Goal: Task Accomplishment & Management: Use online tool/utility

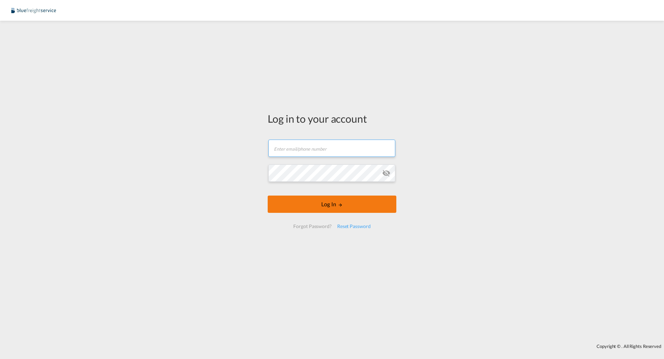
type input "[PERSON_NAME][EMAIL_ADDRESS][PERSON_NAME][DOMAIN_NAME]"
click at [321, 203] on button "Log In" at bounding box center [332, 204] width 129 height 17
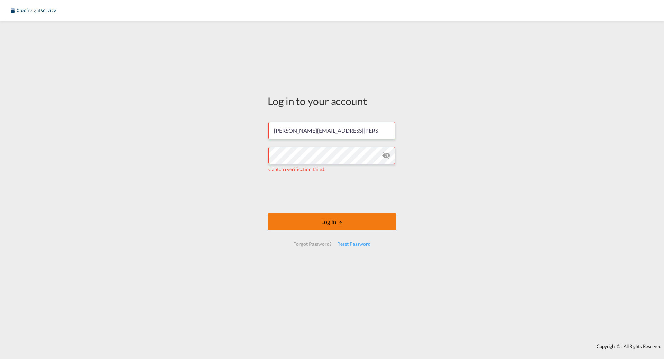
click at [331, 220] on button "Log In" at bounding box center [332, 221] width 129 height 17
